Goal: Navigation & Orientation: Find specific page/section

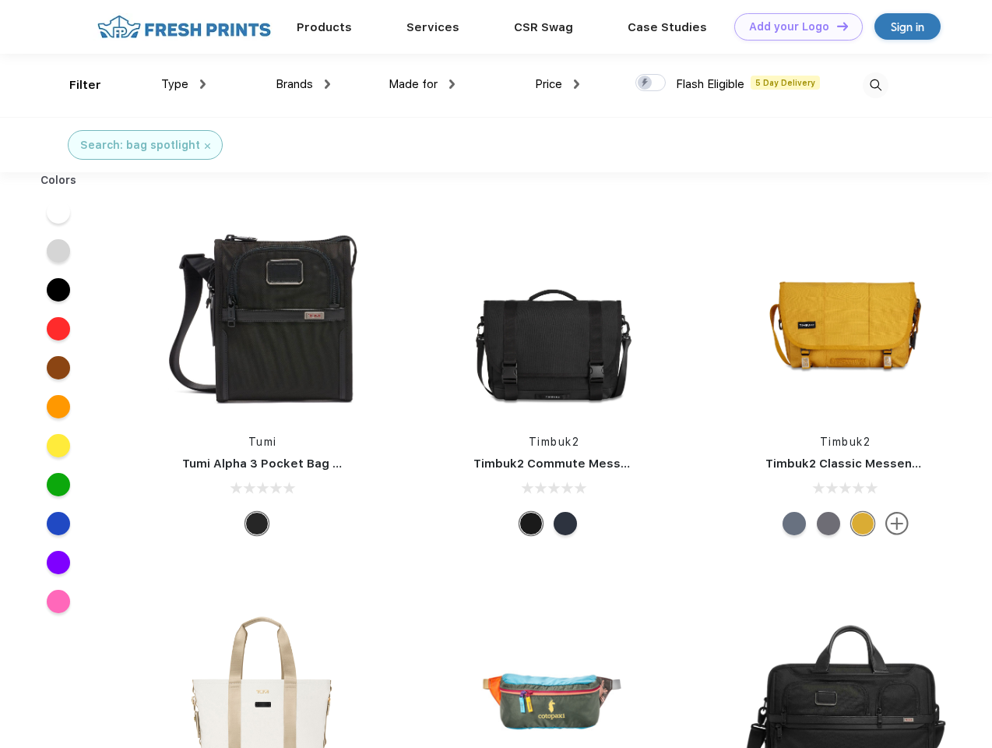
click at [793, 26] on link "Add your Logo Design Tool" at bounding box center [799, 26] width 129 height 27
click at [0, 0] on div "Design Tool" at bounding box center [0, 0] width 0 height 0
click at [836, 26] on link "Add your Logo Design Tool" at bounding box center [799, 26] width 129 height 27
click at [75, 85] on div "Filter" at bounding box center [85, 85] width 32 height 18
click at [184, 84] on span "Type" at bounding box center [174, 84] width 27 height 14
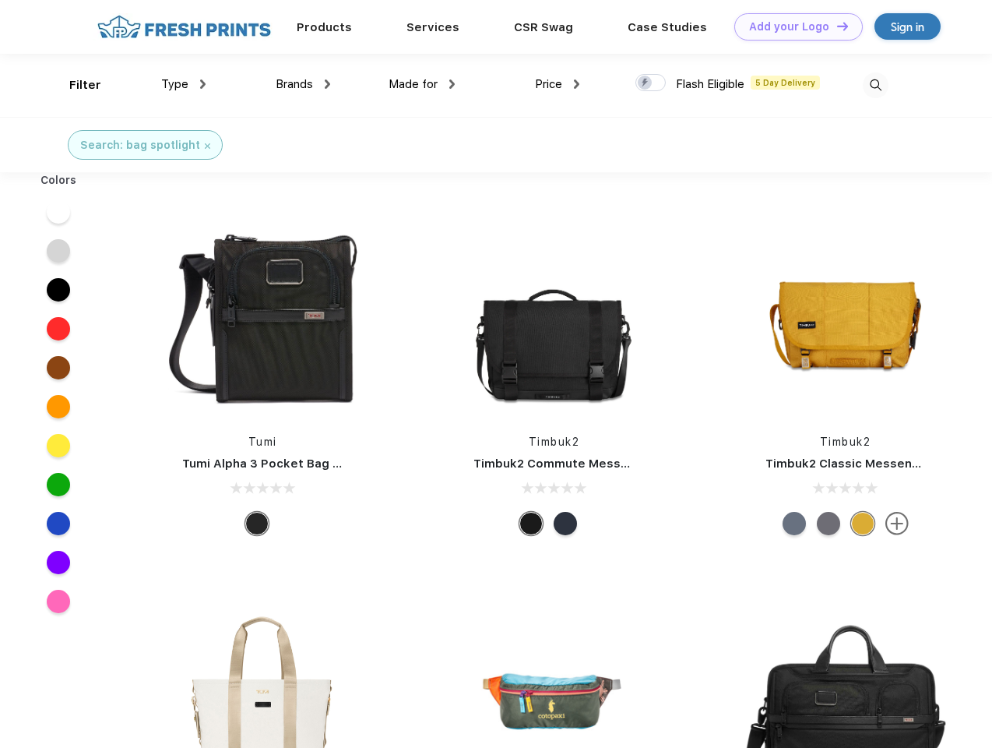
click at [303, 84] on span "Brands" at bounding box center [294, 84] width 37 height 14
click at [422, 84] on span "Made for" at bounding box center [413, 84] width 49 height 14
click at [558, 84] on span "Price" at bounding box center [548, 84] width 27 height 14
click at [651, 83] on div at bounding box center [651, 82] width 30 height 17
click at [646, 83] on input "checkbox" at bounding box center [641, 78] width 10 height 10
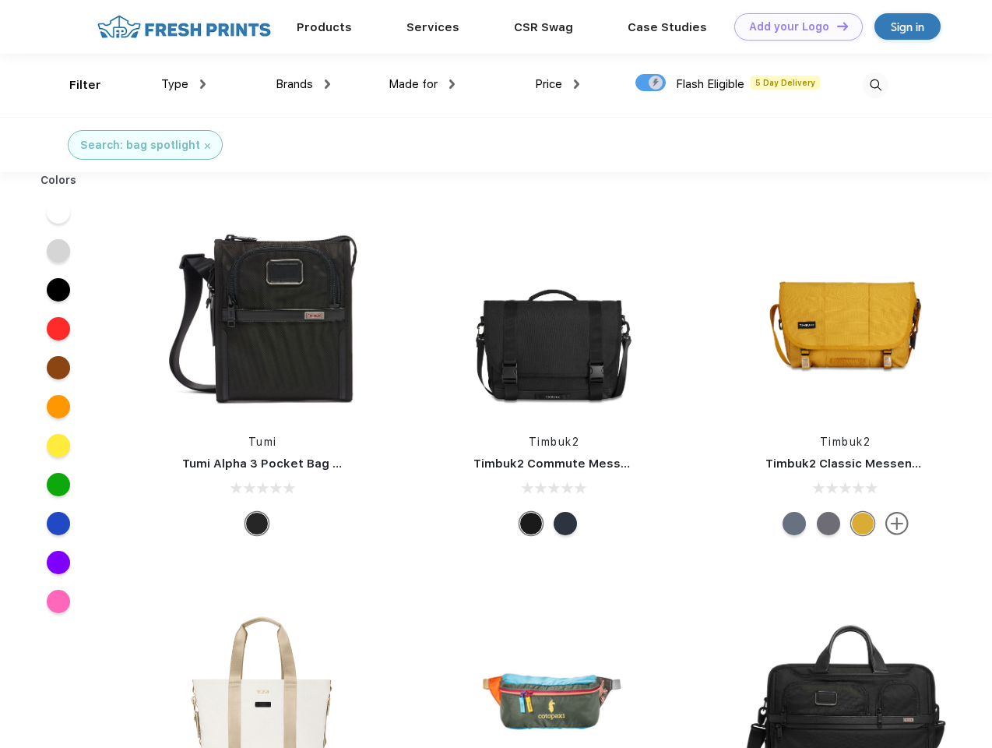
click at [875, 85] on img at bounding box center [876, 85] width 26 height 26
